Goal: Task Accomplishment & Management: Use online tool/utility

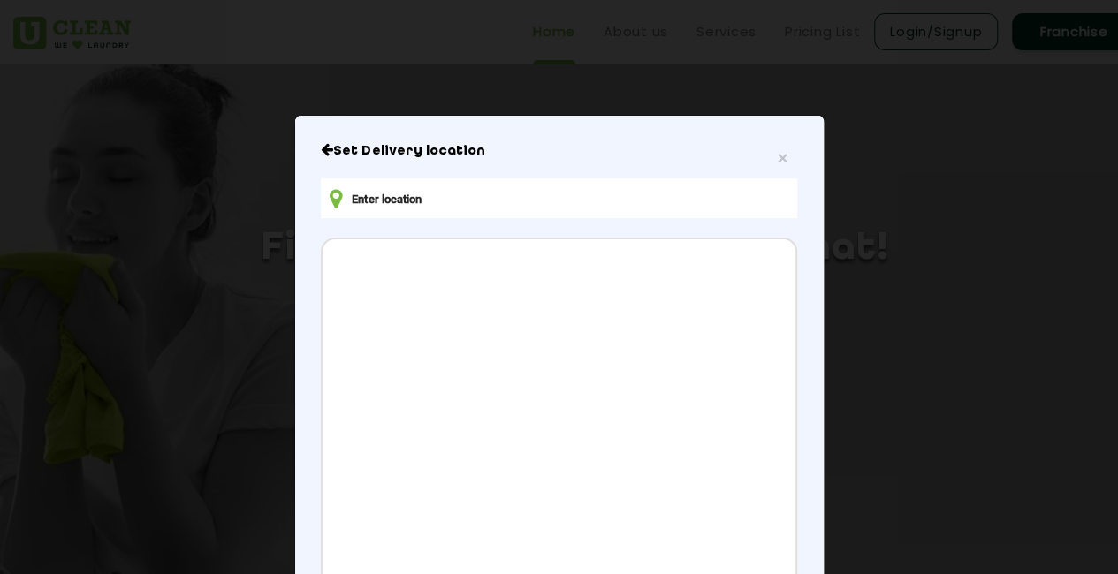
click at [417, 197] on input "text" at bounding box center [558, 198] width 475 height 40
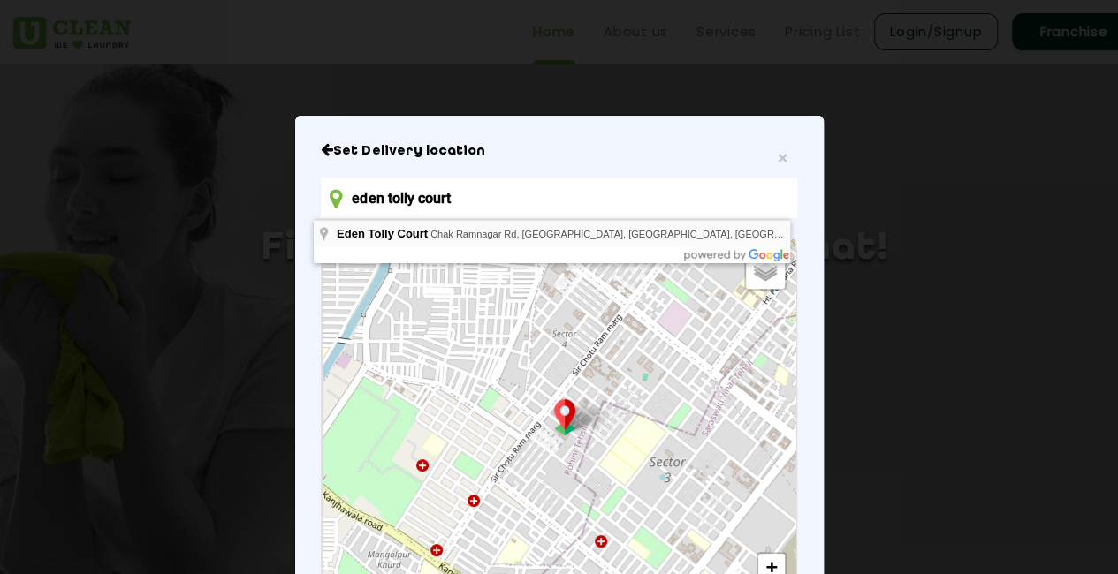
type input "eden tolly court"
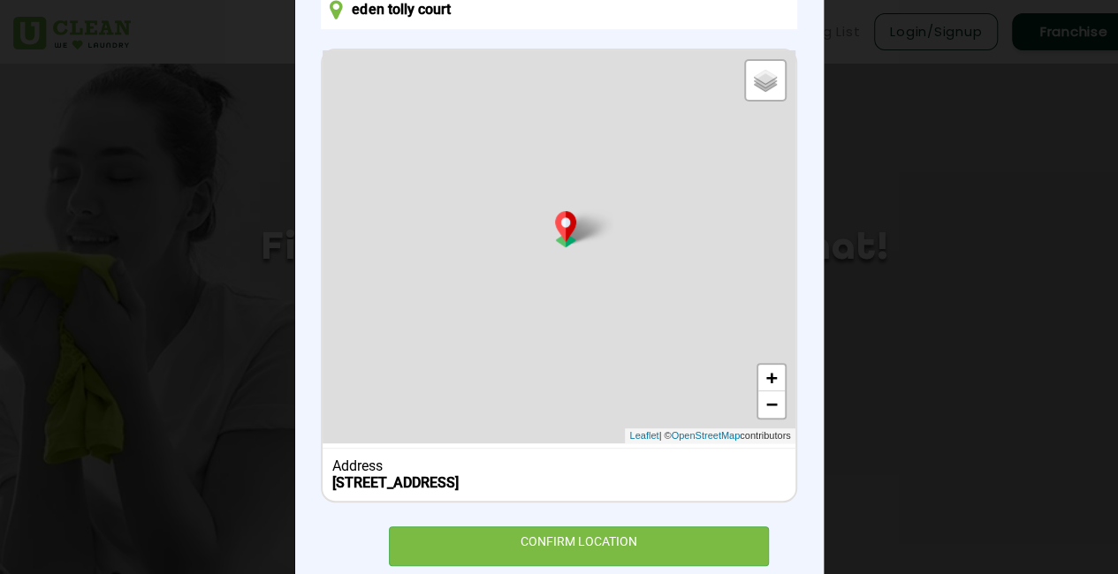
scroll to position [235, 0]
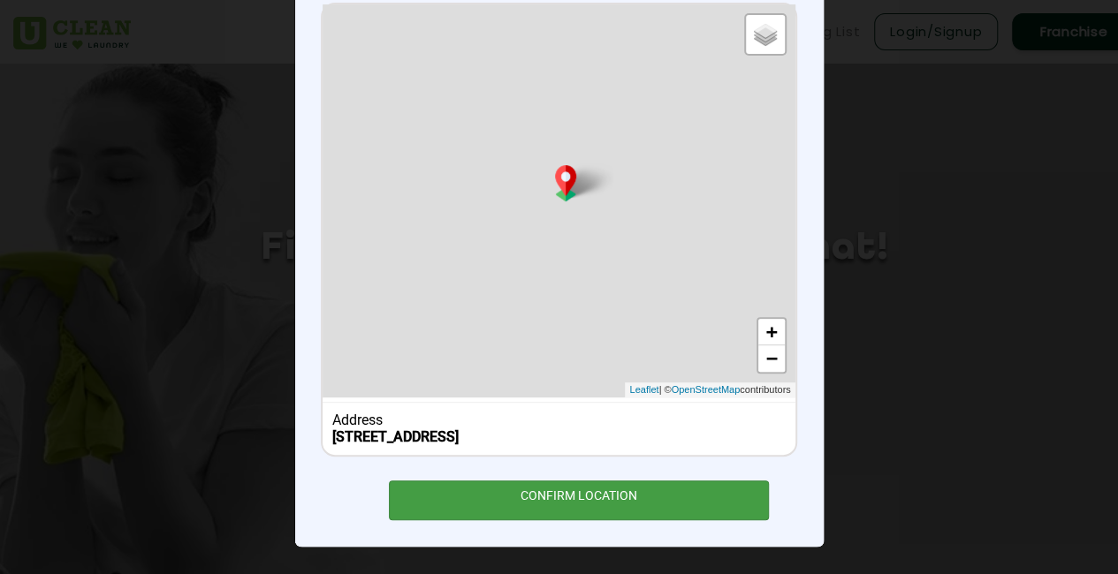
click at [522, 512] on div "CONFIRM LOCATION" at bounding box center [579, 501] width 381 height 40
